Goal: Information Seeking & Learning: Learn about a topic

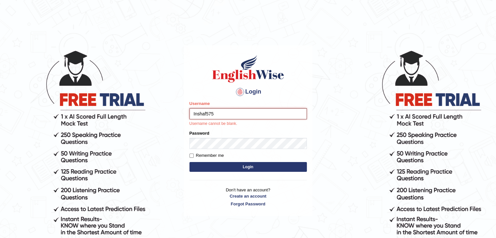
drag, startPoint x: 225, startPoint y: 115, endPoint x: 156, endPoint y: 116, distance: 68.2
click at [156, 116] on body "Login Please fix the following errors: Username Inshaf575 Username cannot be bl…" at bounding box center [248, 144] width 496 height 238
type input "Inshaf575"
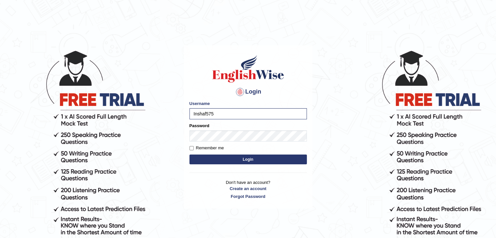
click at [177, 161] on body "Login Please fix the following errors: Username Inshaf575 Password Remember me …" at bounding box center [248, 144] width 496 height 238
click at [197, 148] on label "Remember me" at bounding box center [206, 148] width 35 height 7
click at [194, 148] on input "Remember me" at bounding box center [191, 148] width 4 height 4
checkbox input "true"
click at [227, 161] on button "Login" at bounding box center [247, 160] width 117 height 10
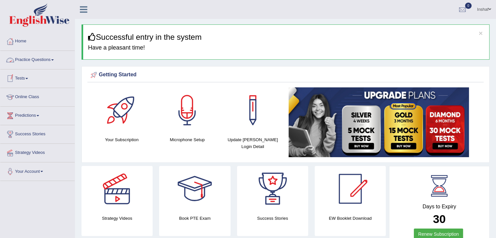
click at [54, 60] on span at bounding box center [52, 59] width 3 height 1
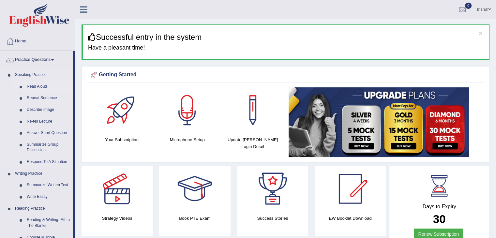
click at [37, 83] on link "Read Aloud" at bounding box center [48, 87] width 49 height 12
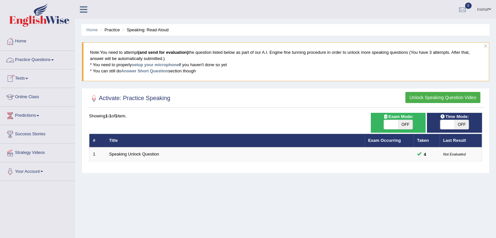
click at [52, 61] on link "Practice Questions" at bounding box center [37, 59] width 74 height 16
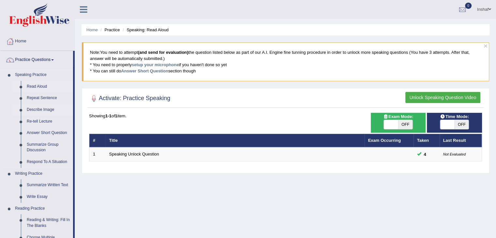
drag, startPoint x: 74, startPoint y: 75, endPoint x: 70, endPoint y: 110, distance: 34.8
click at [70, 110] on li "Practice Questions Speaking Practice Read Aloud Repeat Sentence Describe Image …" at bounding box center [37, 234] width 74 height 367
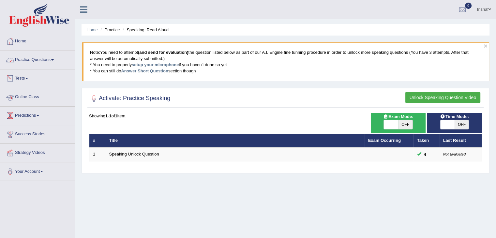
click at [48, 59] on link "Practice Questions" at bounding box center [37, 59] width 74 height 16
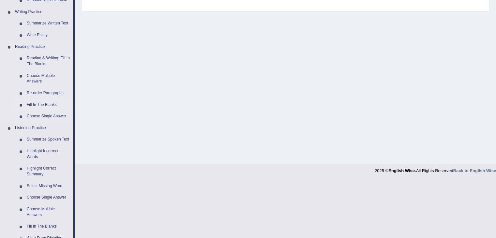
scroll to position [163, 0]
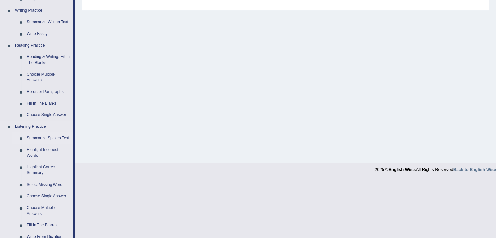
click at [46, 139] on link "Summarize Spoken Text" at bounding box center [48, 138] width 49 height 12
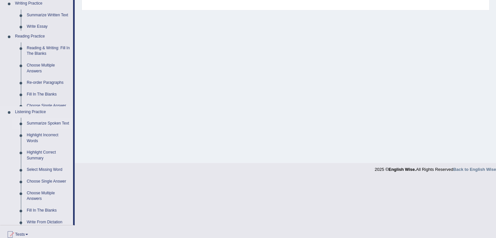
scroll to position [104, 0]
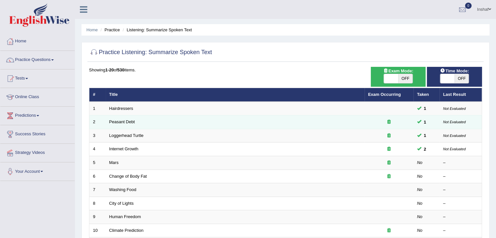
click at [127, 125] on td "Peasant Debt" at bounding box center [235, 122] width 259 height 14
click at [141, 126] on td "Peasant Debt" at bounding box center [235, 122] width 259 height 14
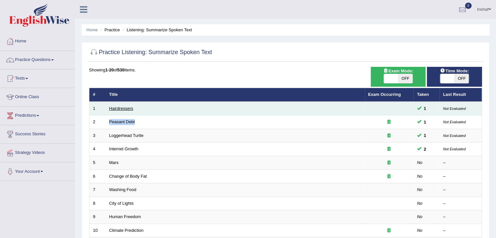
click at [123, 107] on link "Hairdressers" at bounding box center [121, 108] width 24 height 5
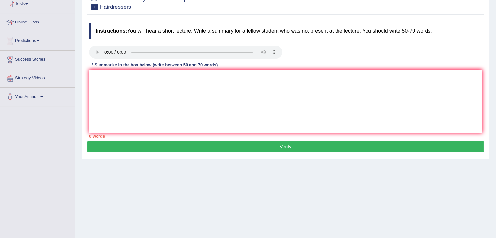
scroll to position [39, 0]
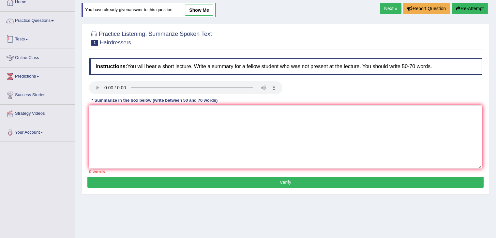
click at [30, 41] on link "Tests" at bounding box center [37, 38] width 74 height 16
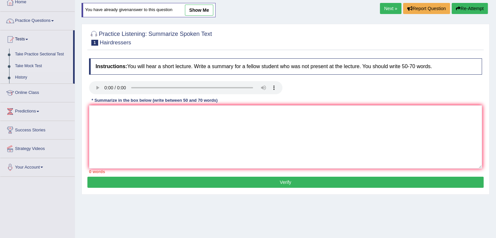
click at [37, 67] on link "Take Mock Test" at bounding box center [42, 66] width 61 height 12
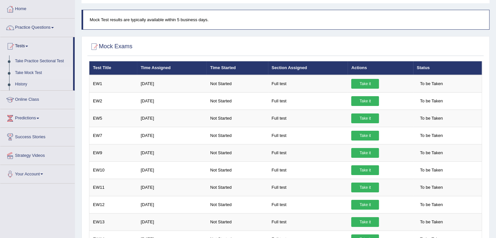
scroll to position [33, 0]
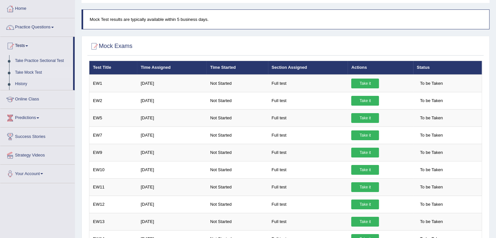
click at [43, 138] on link "Success Stories" at bounding box center [37, 135] width 74 height 16
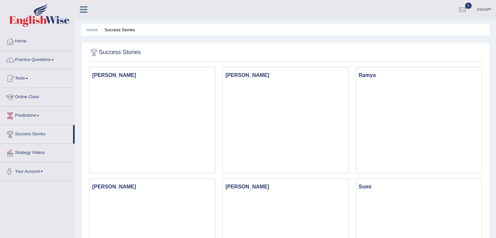
click at [45, 172] on link "Your Account" at bounding box center [37, 170] width 74 height 16
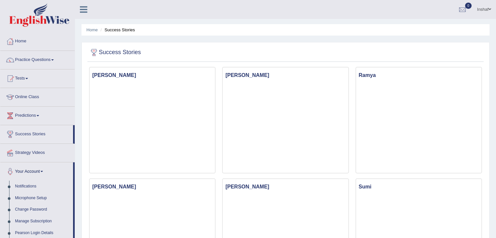
click at [45, 172] on link "Your Account" at bounding box center [36, 170] width 73 height 16
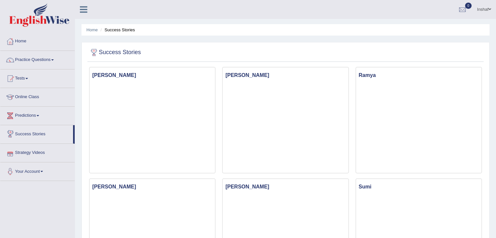
click at [39, 115] on span at bounding box center [38, 115] width 3 height 1
click at [36, 131] on link "Latest Predictions" at bounding box center [42, 131] width 61 height 12
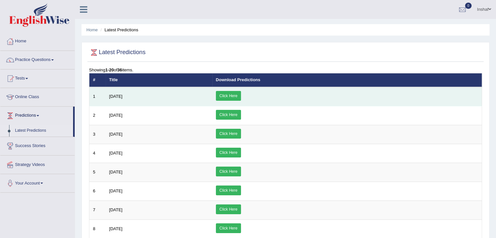
click at [241, 92] on link "Click Here" at bounding box center [228, 96] width 25 height 10
